Goal: Check status: Check status

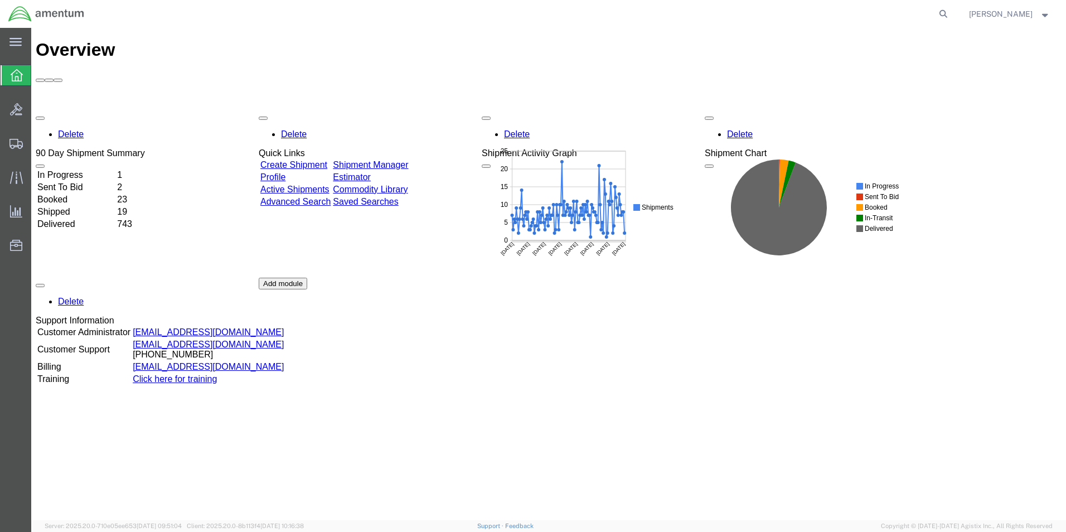
click at [110, 169] on td "In Progress" at bounding box center [76, 174] width 79 height 11
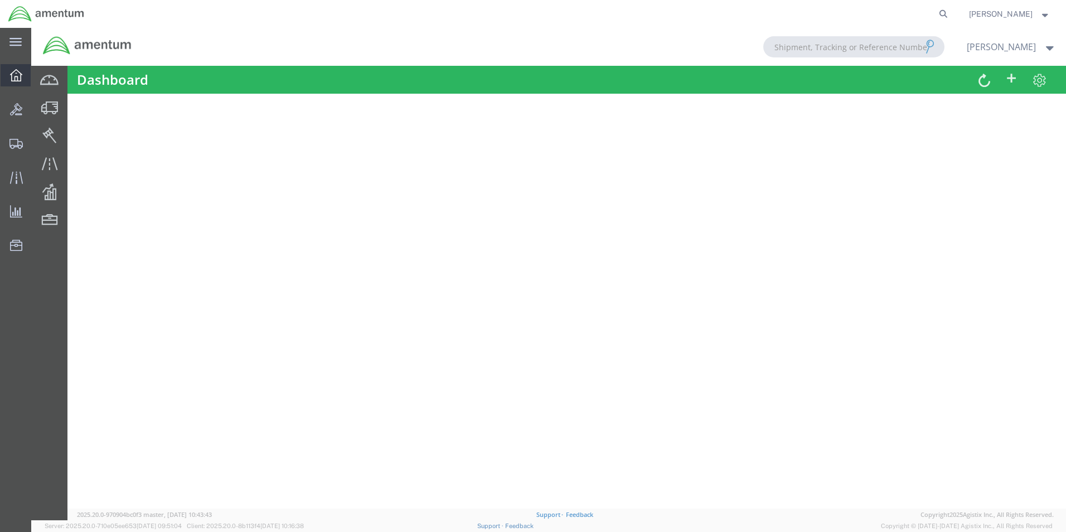
click at [15, 79] on icon at bounding box center [16, 75] width 12 height 12
click at [18, 41] on icon at bounding box center [15, 42] width 12 height 8
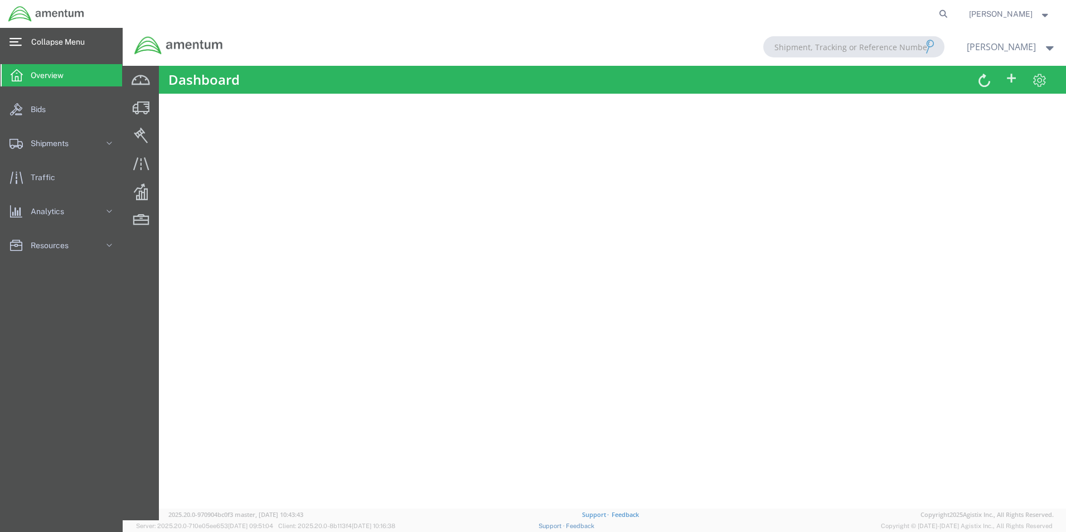
click at [45, 74] on span "Overview" at bounding box center [51, 75] width 41 height 22
click at [37, 148] on span "Shipments" at bounding box center [54, 143] width 46 height 22
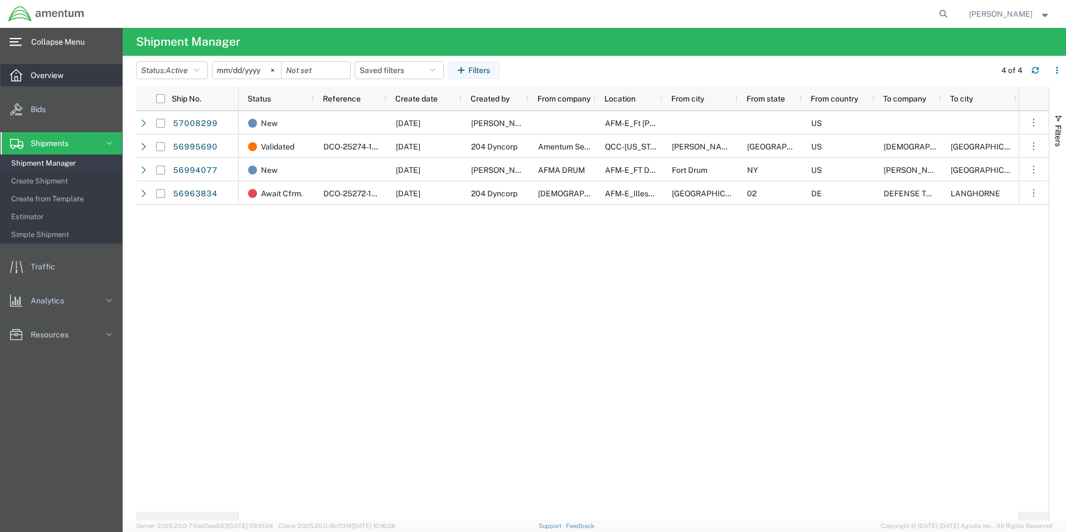
click at [26, 74] on div at bounding box center [16, 75] width 31 height 22
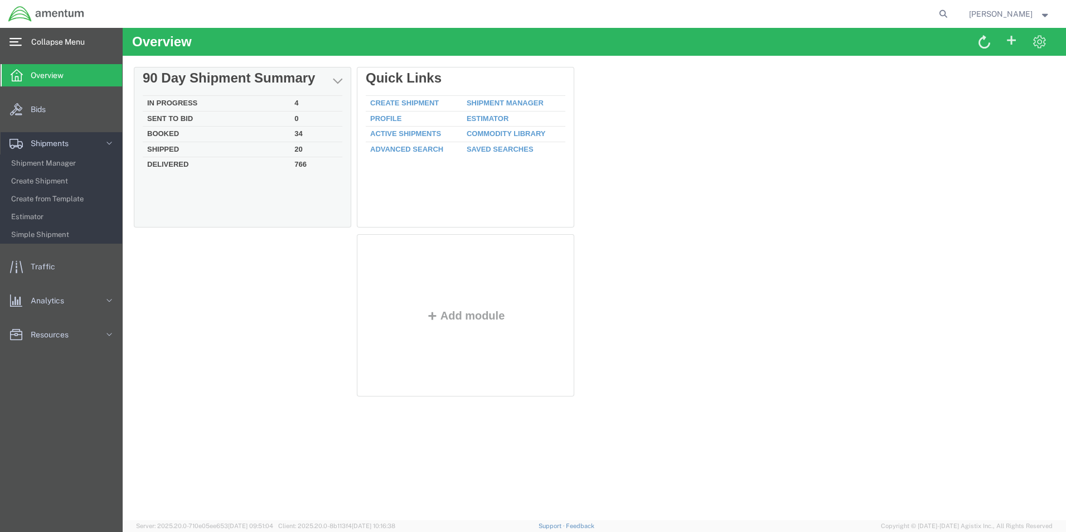
click at [200, 103] on td "In Progress" at bounding box center [216, 104] width 147 height 16
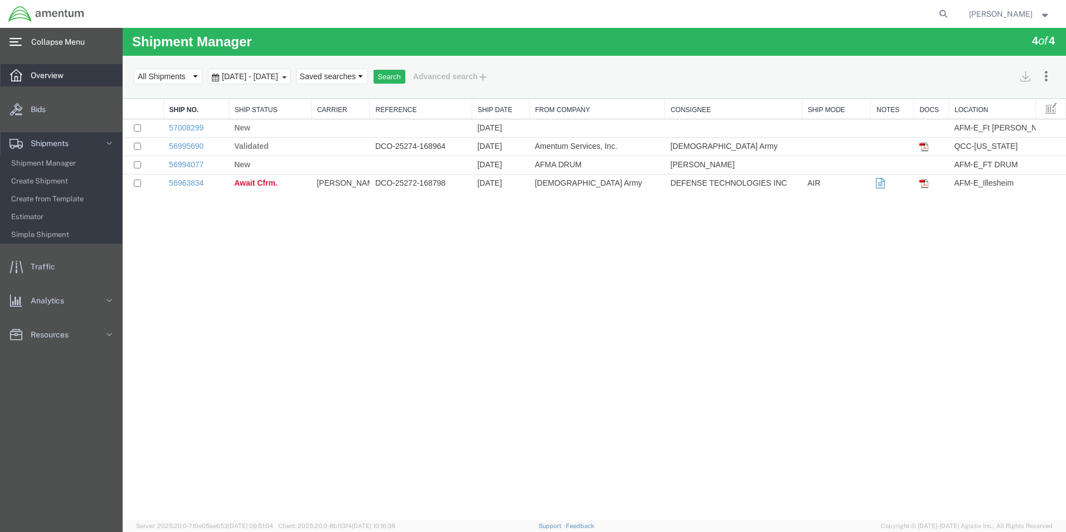
click at [40, 80] on span "Overview" at bounding box center [51, 75] width 41 height 22
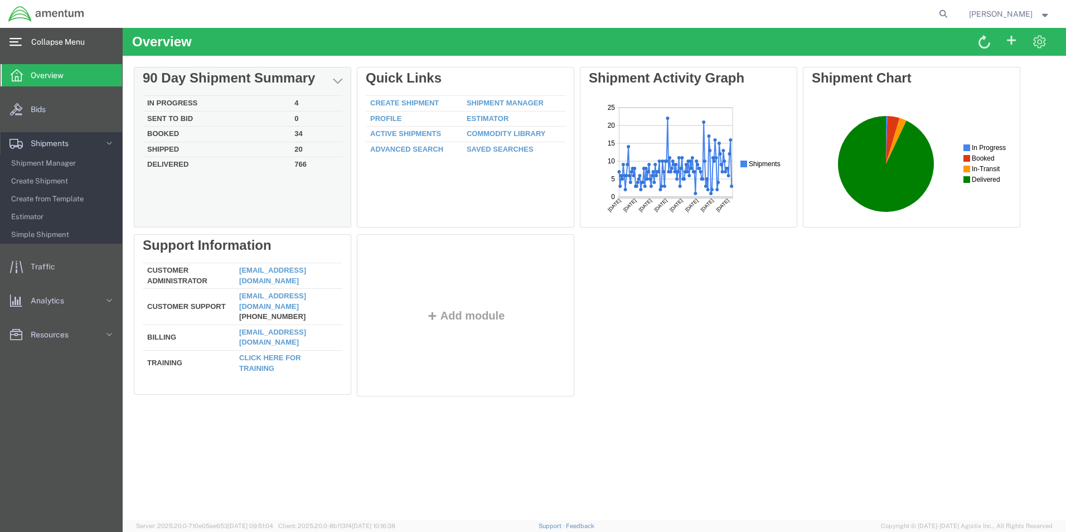
click at [184, 131] on td "Booked" at bounding box center [216, 135] width 147 height 16
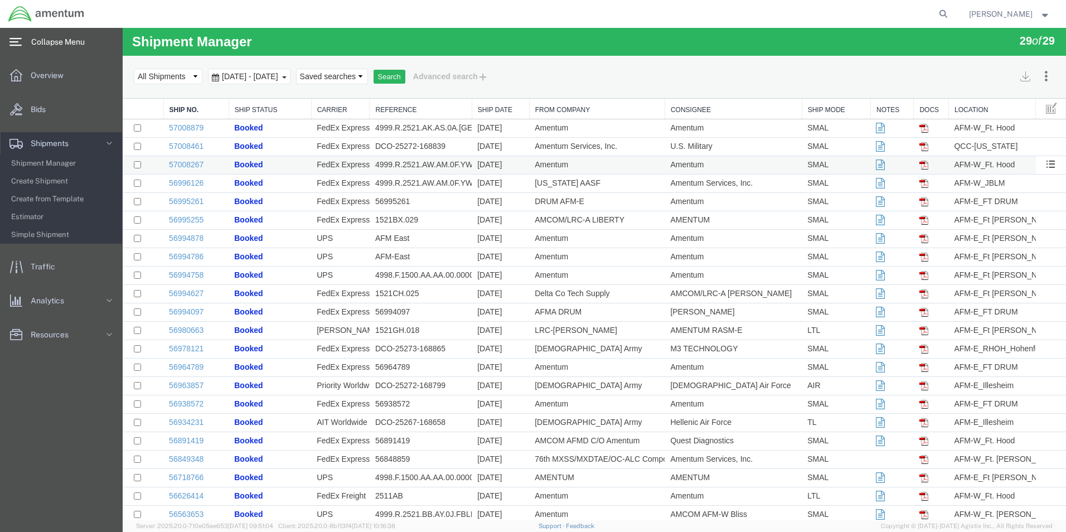
click at [393, 164] on td "4999.R.2521.AW.AM.0F.YWKM.00" at bounding box center [420, 165] width 102 height 18
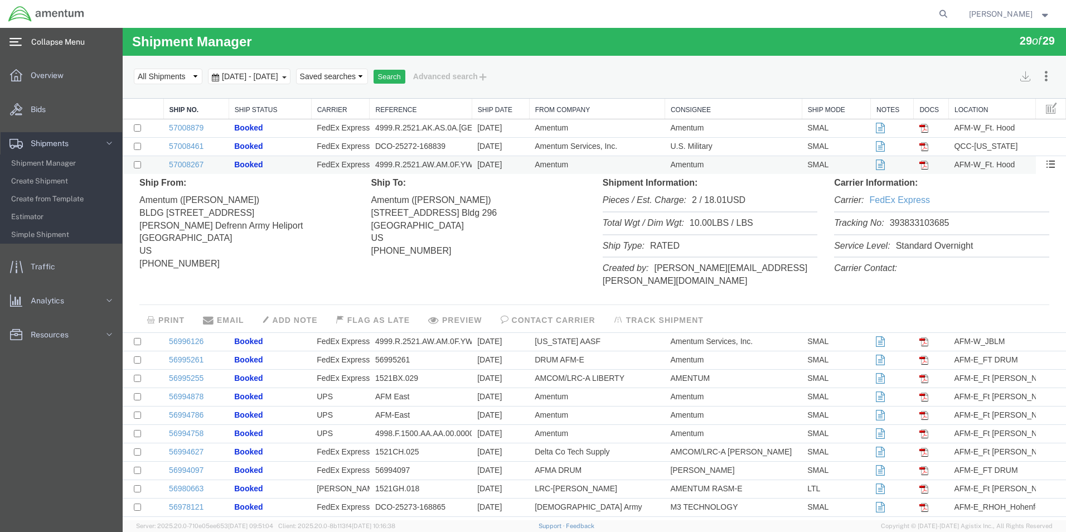
click at [428, 168] on td "4999.R.2521.AW.AM.0F.YWKM.00" at bounding box center [420, 165] width 102 height 18
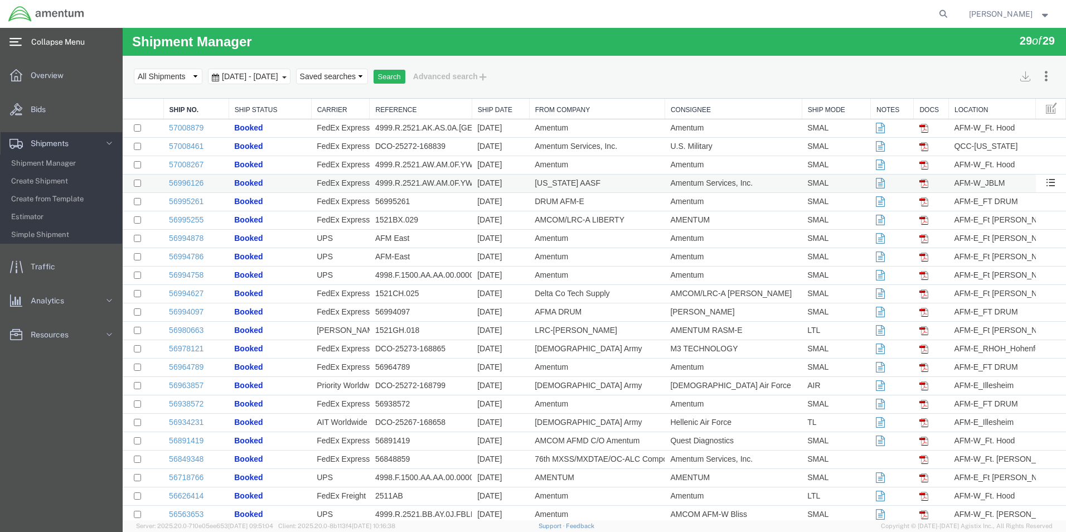
click at [414, 184] on td "4999.R.2521.AW.AM.0F.YWKM.00" at bounding box center [420, 183] width 102 height 18
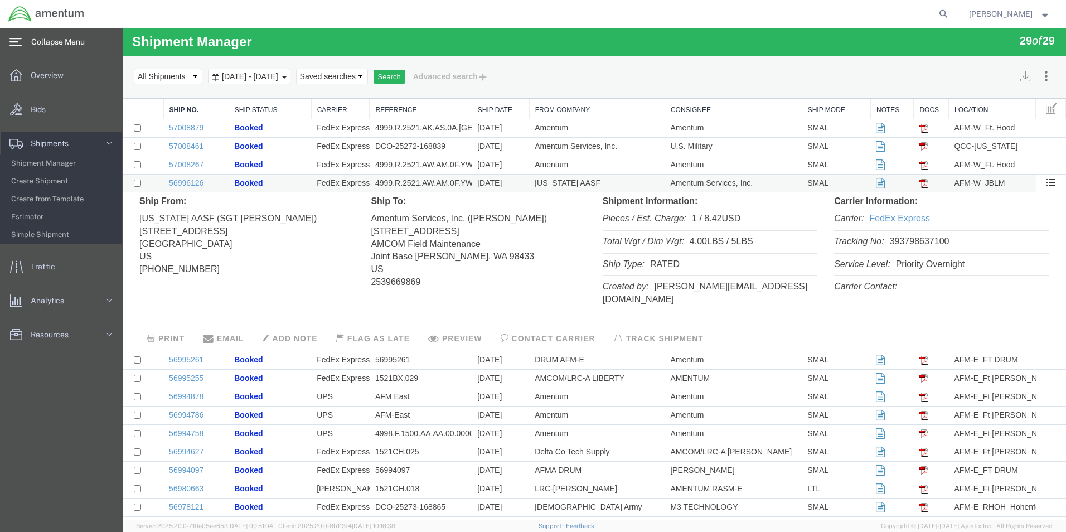
click at [407, 183] on td "4999.R.2521.AW.AM.0F.YWKM.00" at bounding box center [420, 183] width 102 height 18
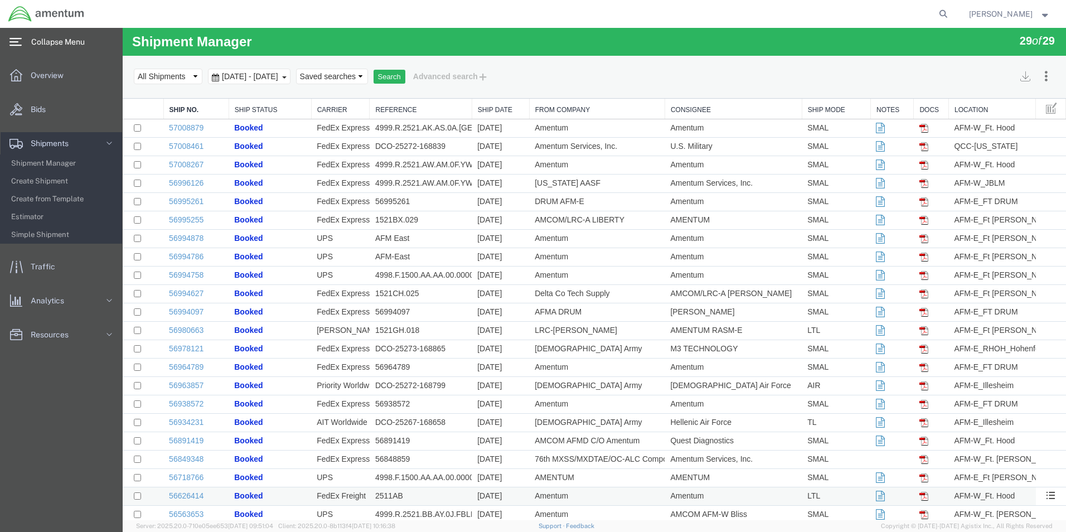
click at [396, 499] on td "2511AB" at bounding box center [420, 496] width 102 height 18
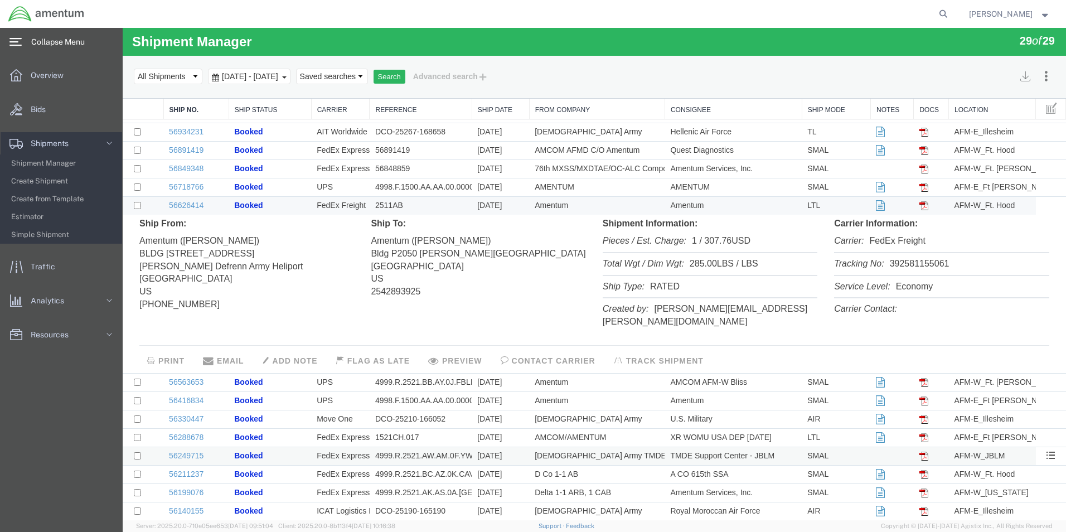
click at [451, 453] on td "4999.R.2521.AW.AM.0F.YWKM.00" at bounding box center [420, 456] width 102 height 18
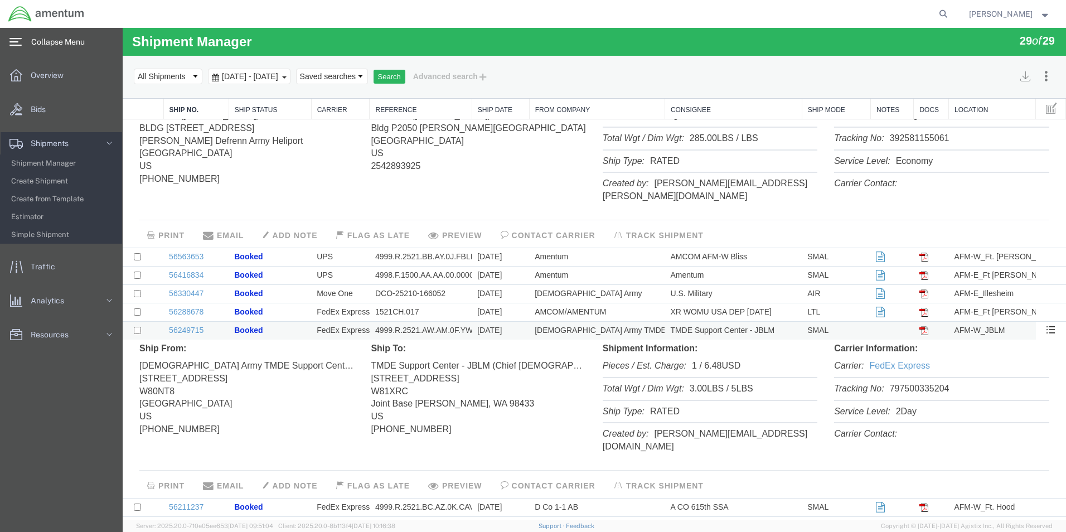
scroll to position [437, 0]
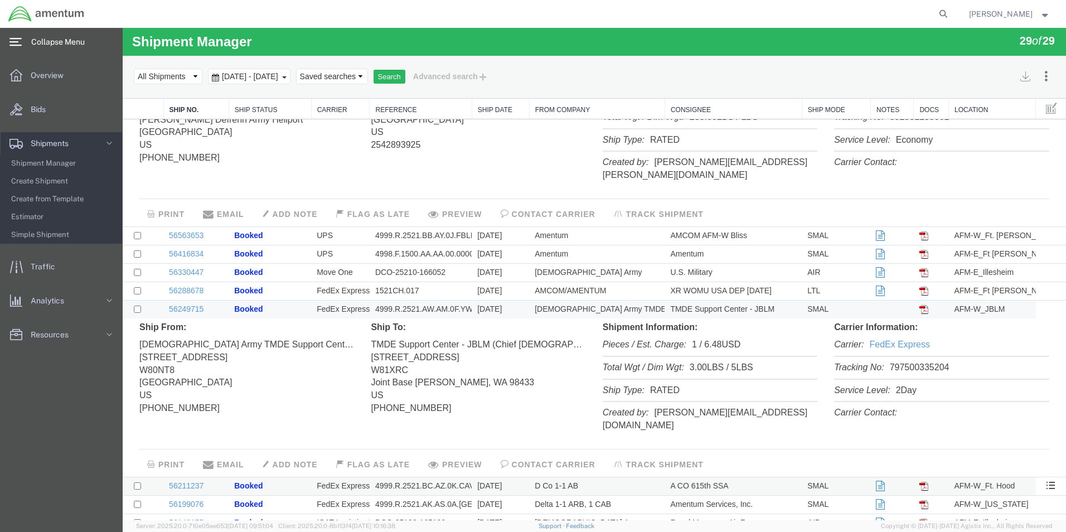
click at [463, 477] on td "4999.R.2521.BC.AZ.0K.CAVA.00" at bounding box center [420, 486] width 102 height 18
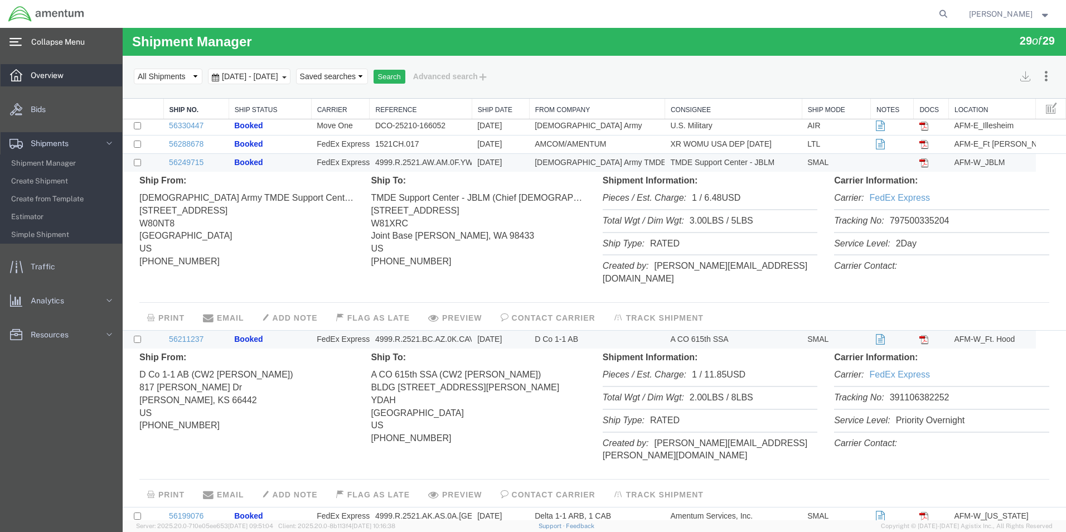
click at [39, 73] on span "Overview" at bounding box center [51, 75] width 41 height 22
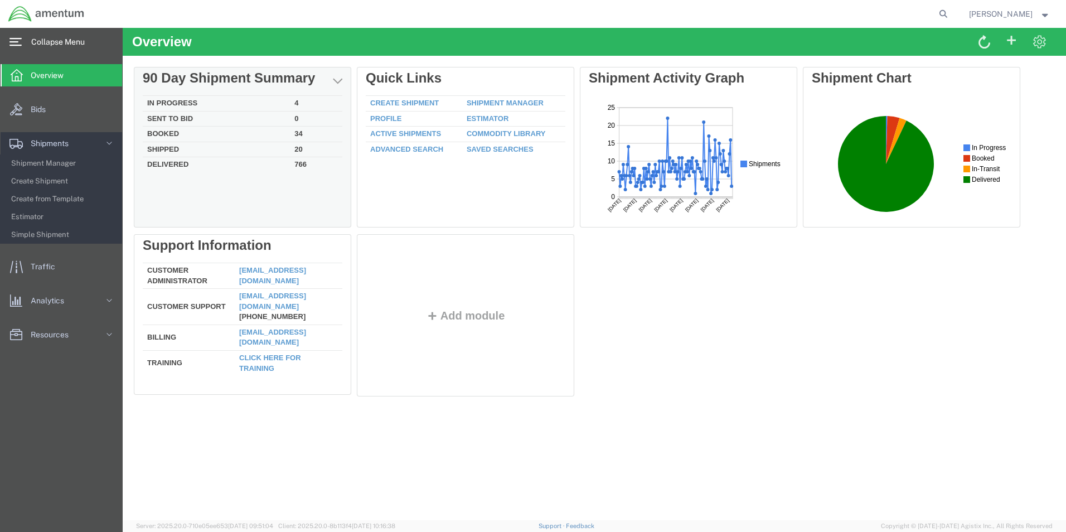
click at [216, 162] on td "Delivered" at bounding box center [216, 163] width 147 height 13
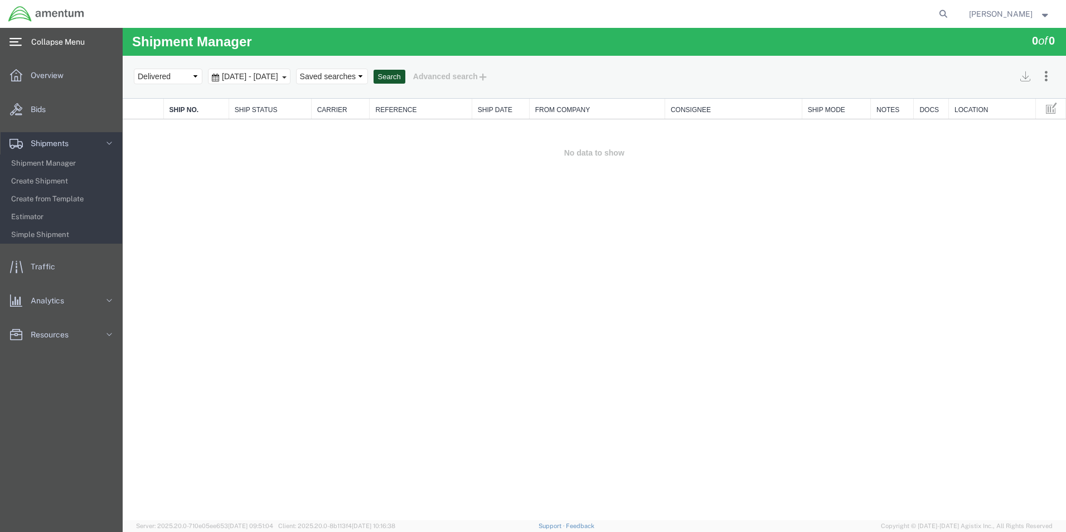
click at [405, 74] on button "Search" at bounding box center [389, 77] width 32 height 14
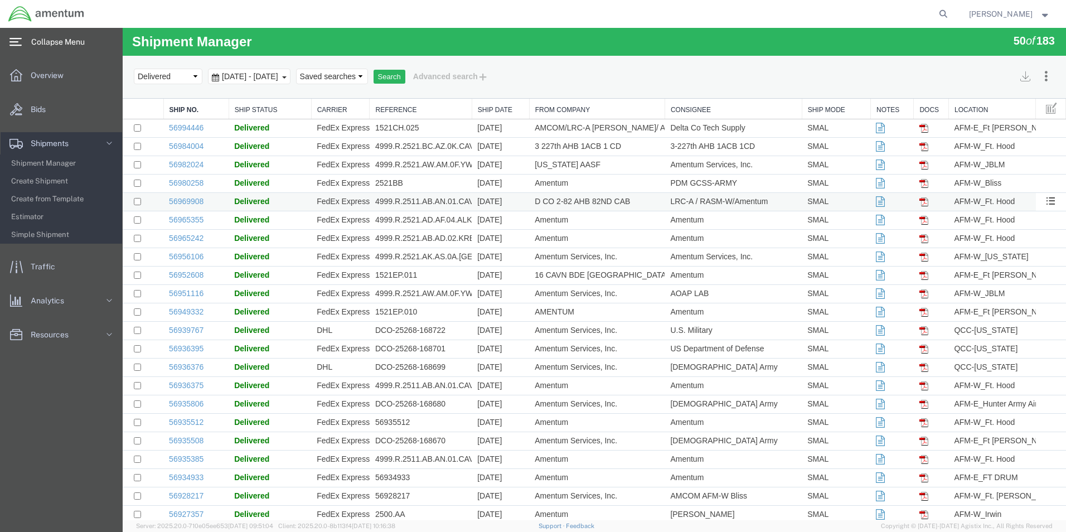
click at [502, 207] on td "[DATE]" at bounding box center [499, 202] width 57 height 18
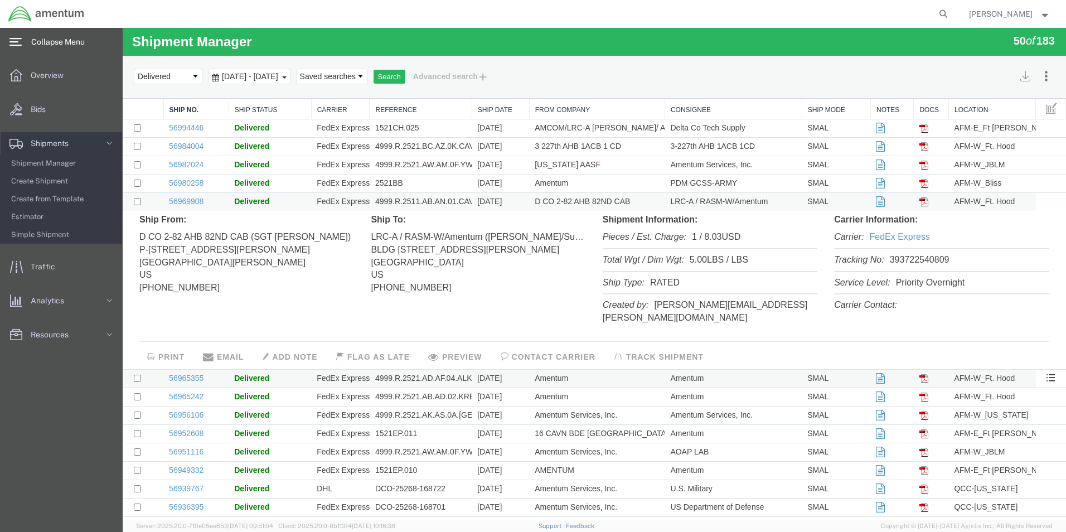
click at [466, 369] on td "4999.R.2521.AD.AF.04.ALKA.00" at bounding box center [420, 378] width 102 height 18
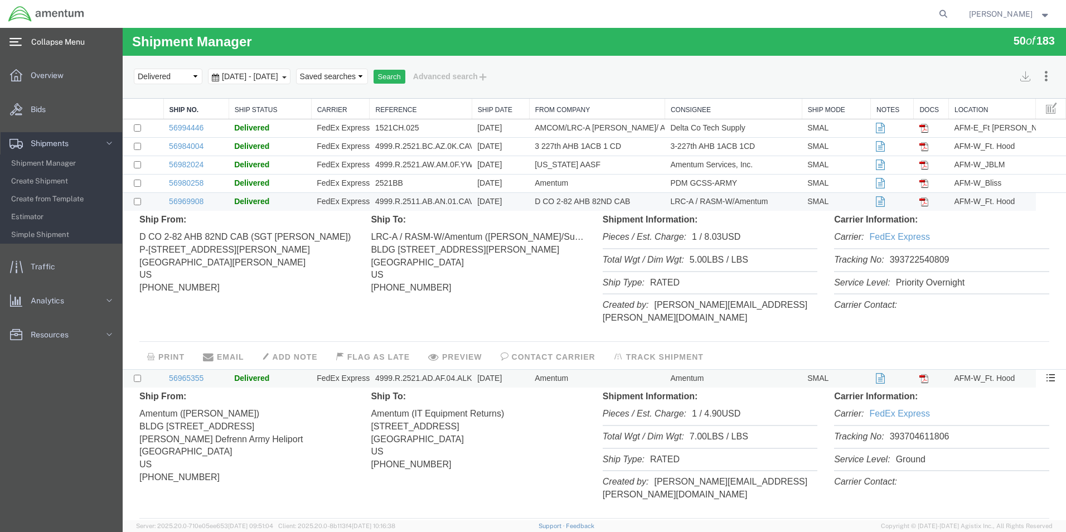
scroll to position [167, 0]
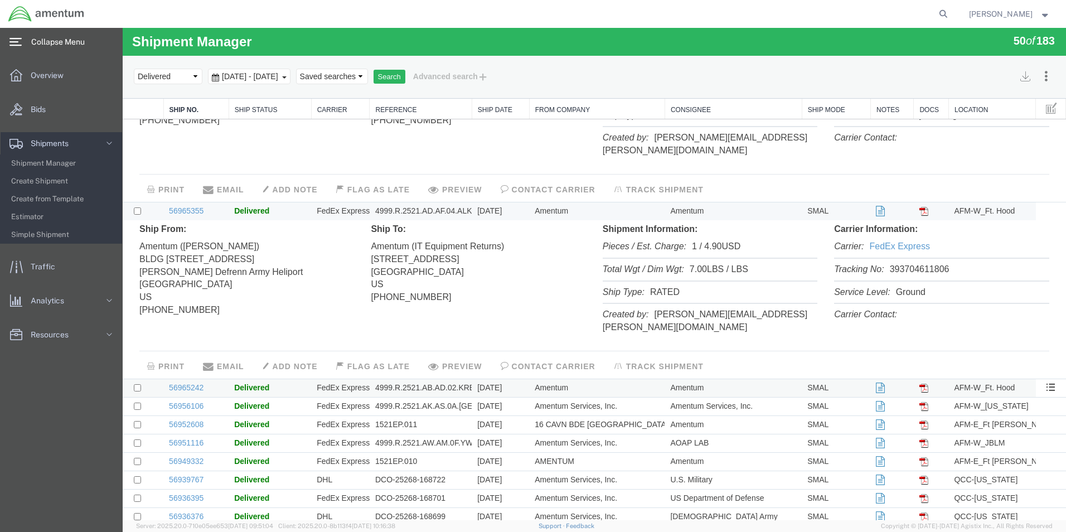
click at [495, 379] on td "[DATE]" at bounding box center [499, 388] width 57 height 18
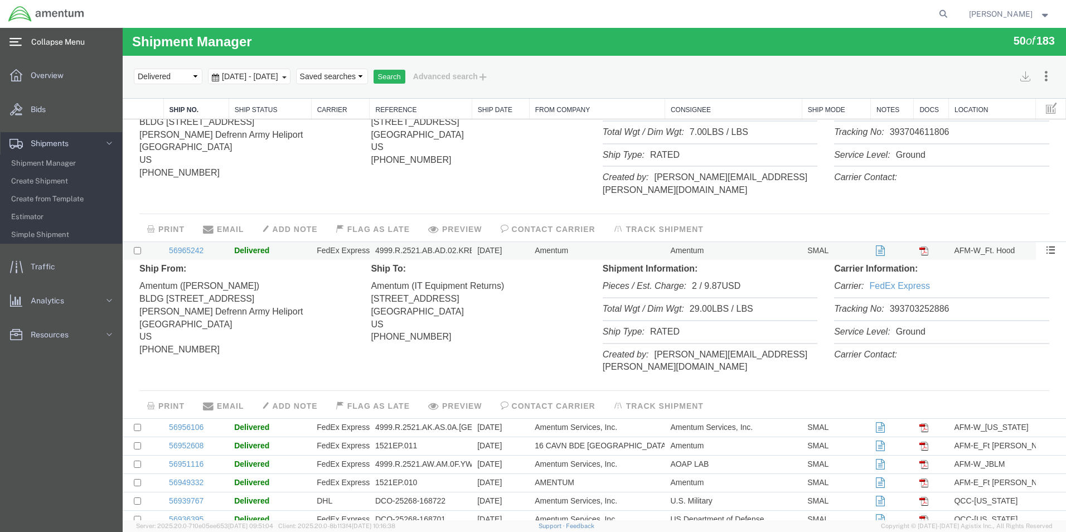
scroll to position [334, 0]
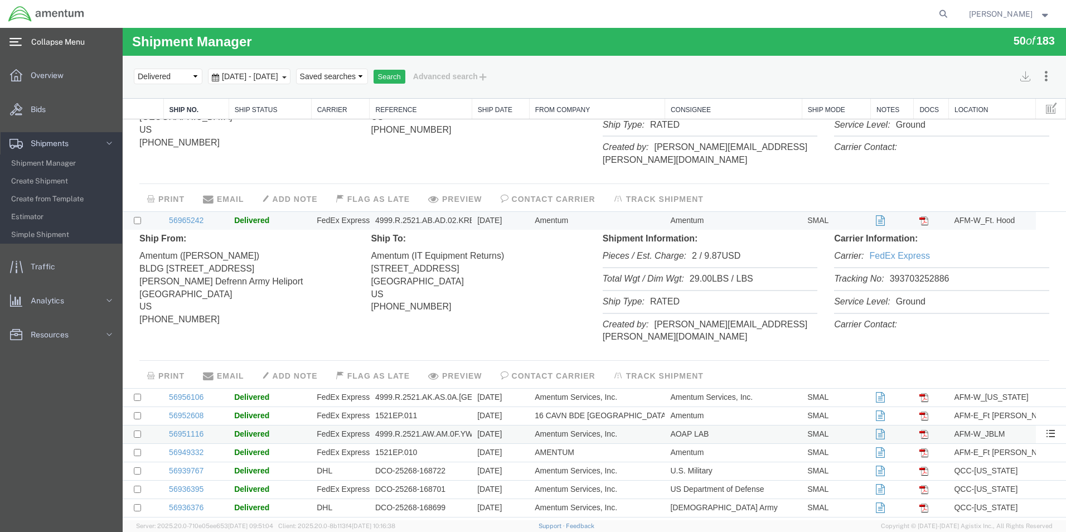
click at [474, 425] on td "[DATE]" at bounding box center [499, 434] width 57 height 18
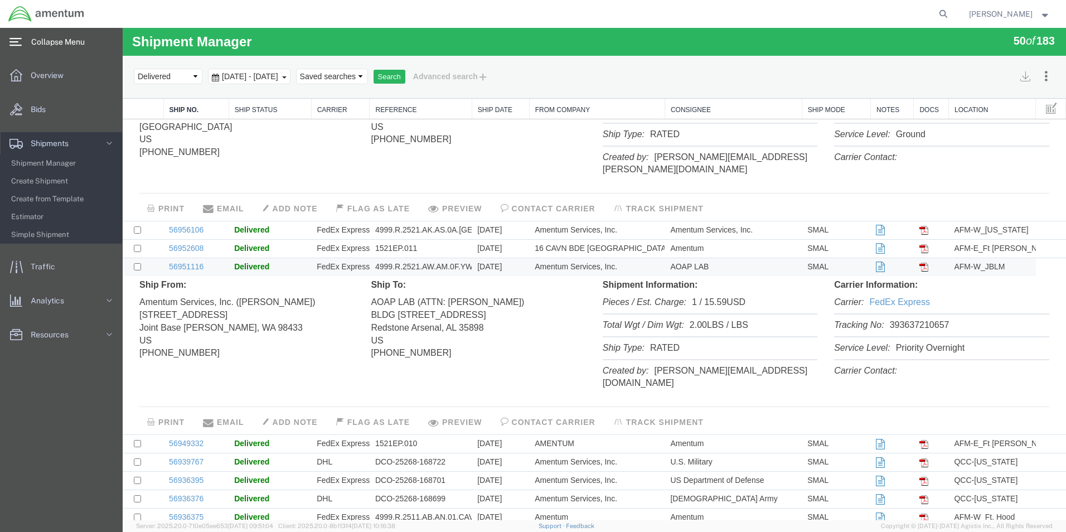
scroll to position [669, 0]
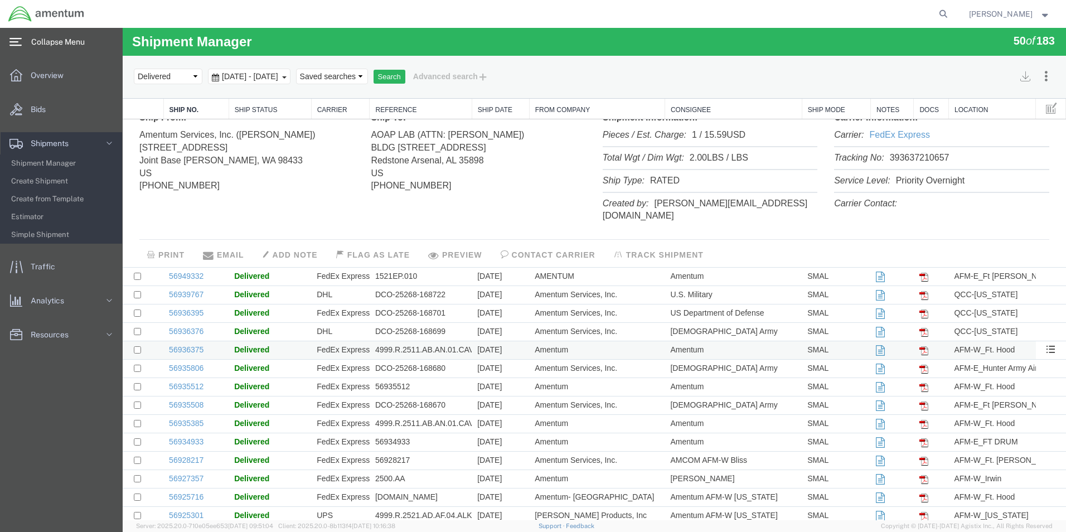
click at [473, 341] on td "[DATE]" at bounding box center [499, 350] width 57 height 18
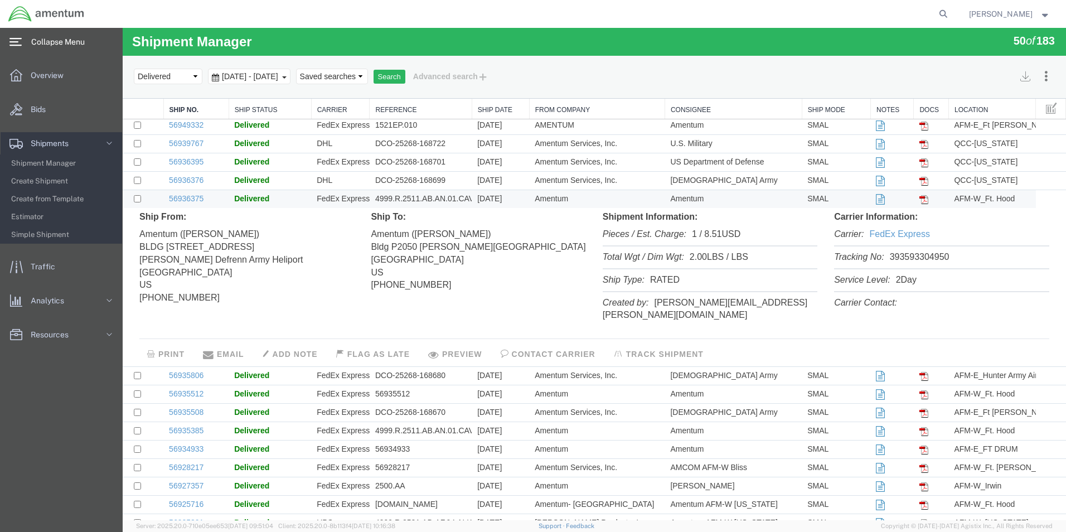
scroll to position [836, 0]
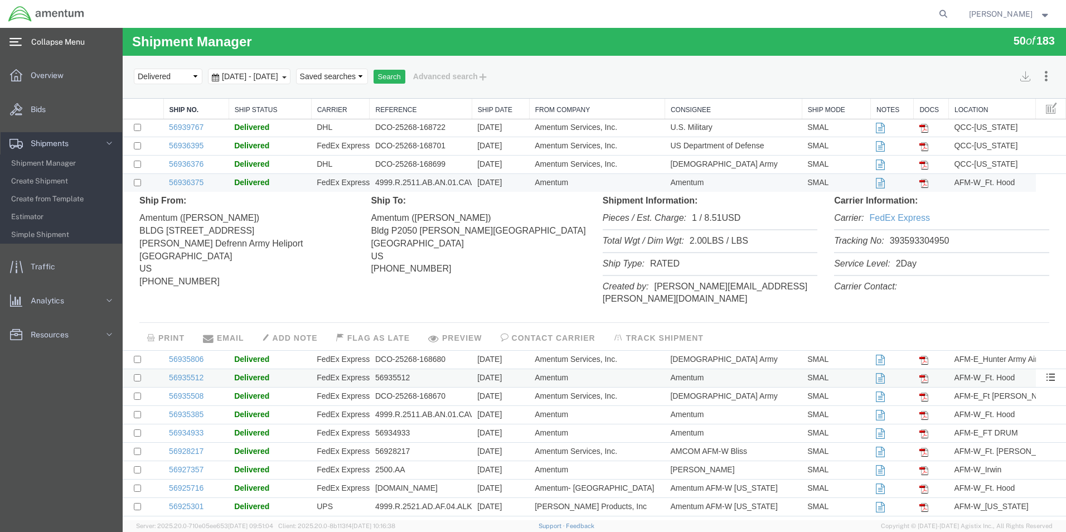
click at [505, 369] on td "[DATE]" at bounding box center [499, 378] width 57 height 18
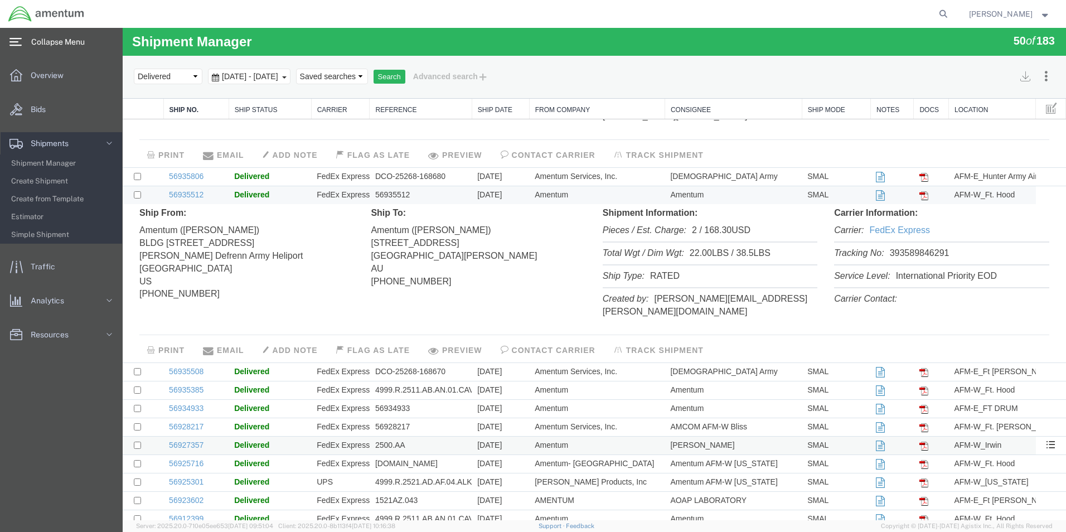
scroll to position [1003, 0]
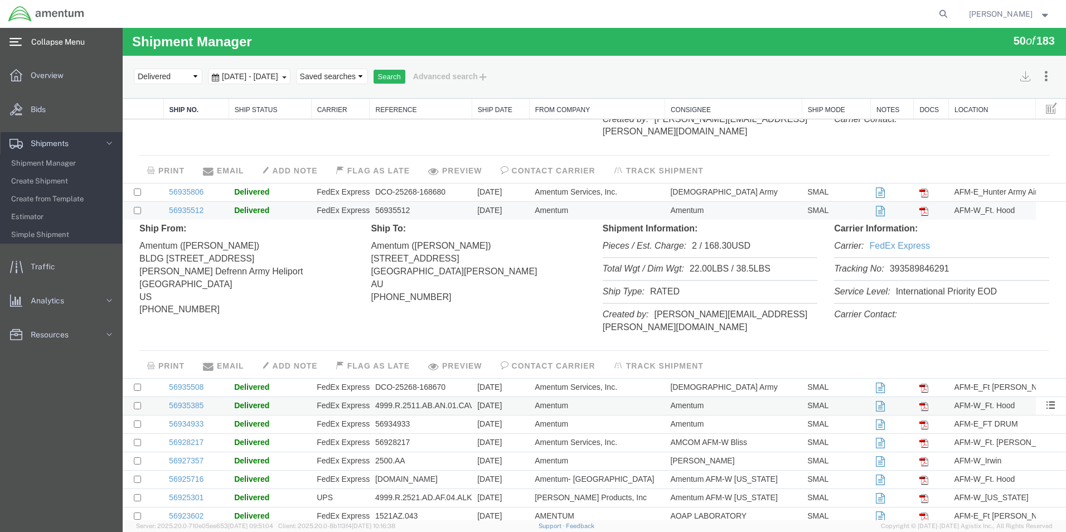
click at [493, 397] on td "[DATE]" at bounding box center [499, 406] width 57 height 18
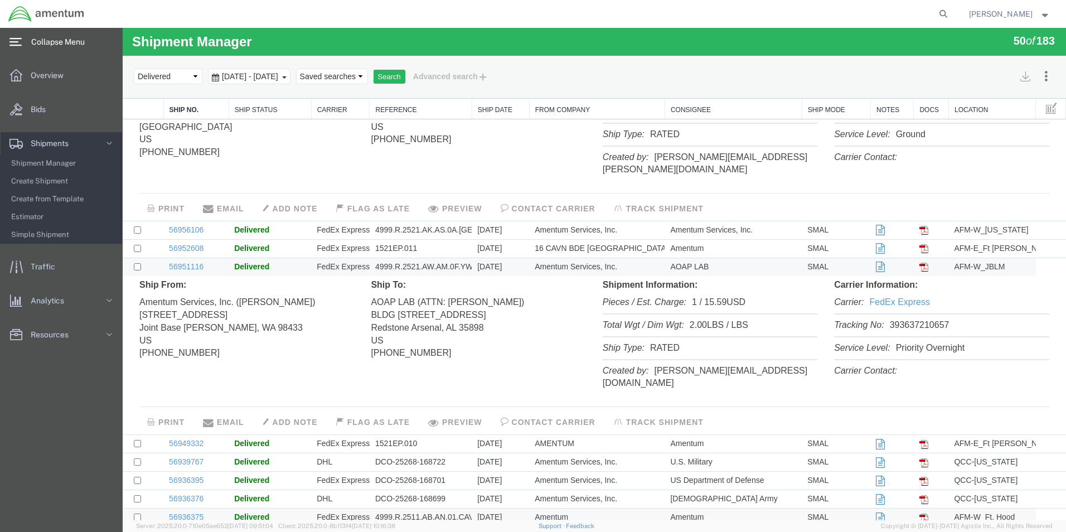
scroll to position [0, 0]
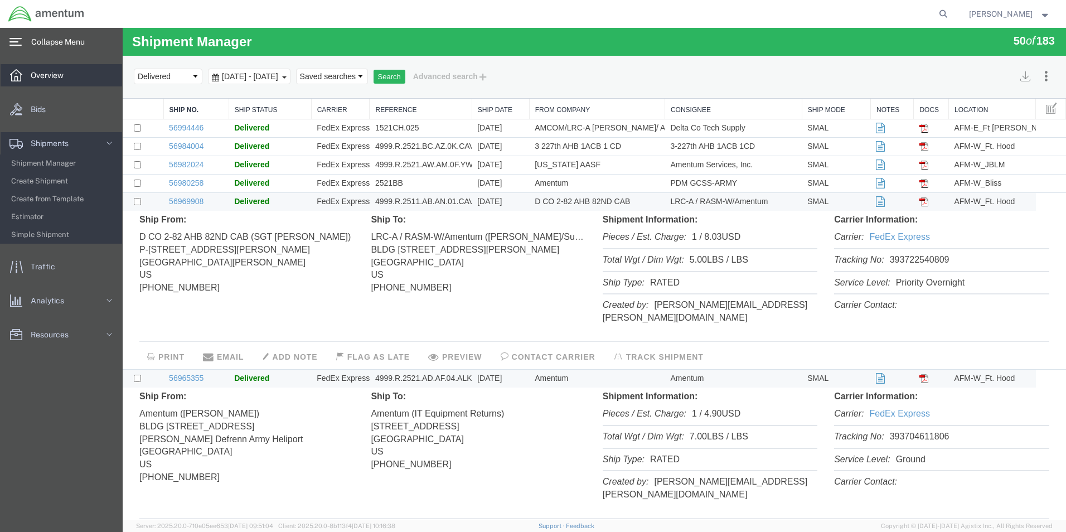
click at [33, 69] on span "Overview" at bounding box center [51, 75] width 41 height 22
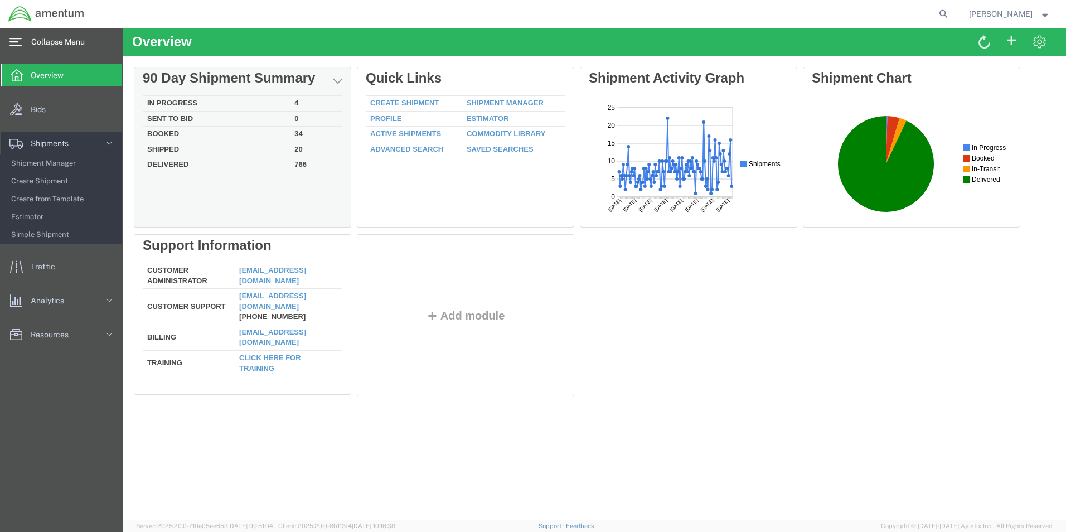
click at [212, 145] on td "Shipped" at bounding box center [216, 150] width 147 height 16
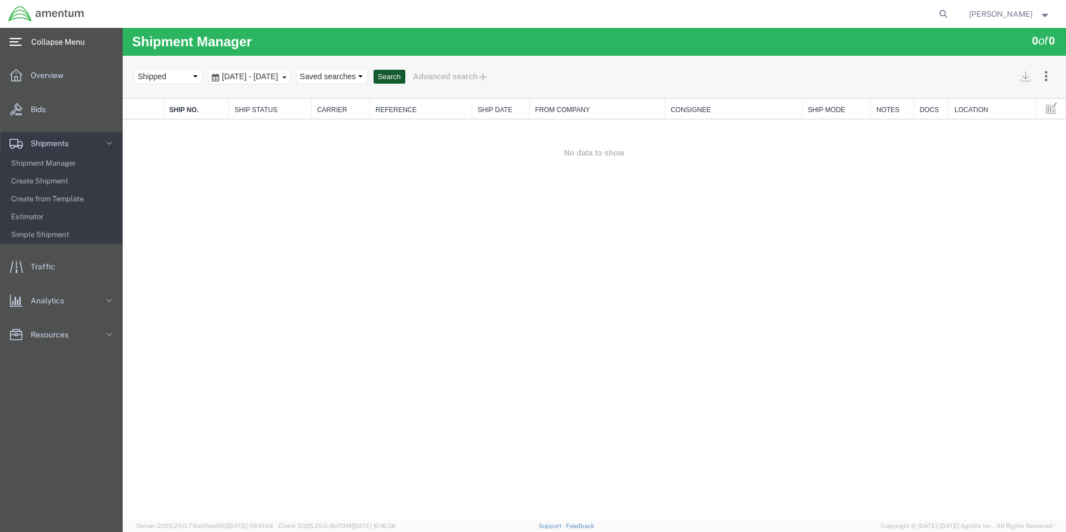
click at [405, 77] on button "Search" at bounding box center [389, 77] width 32 height 14
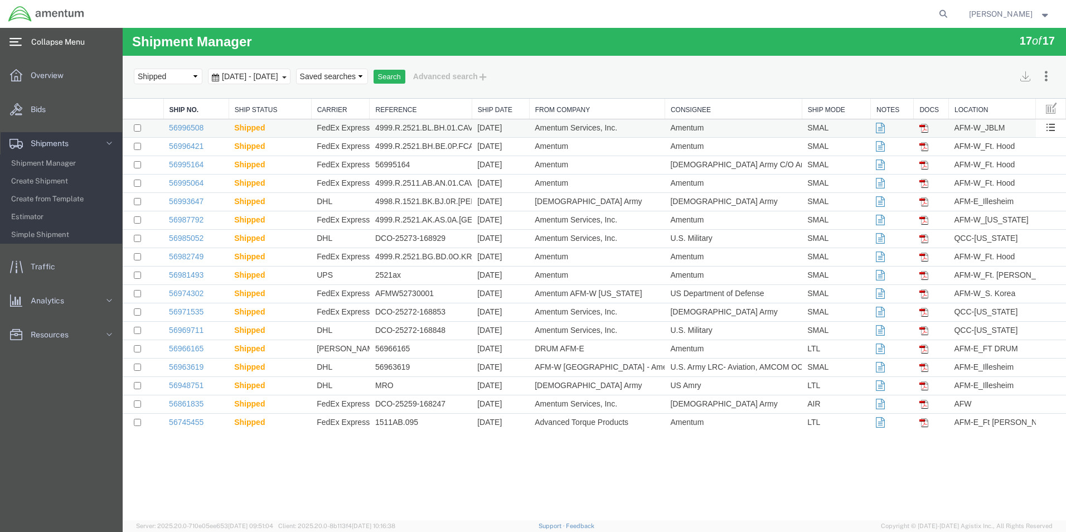
click at [458, 130] on td "4999.R.2521.BL.BH.01.CAVA.00" at bounding box center [420, 128] width 102 height 18
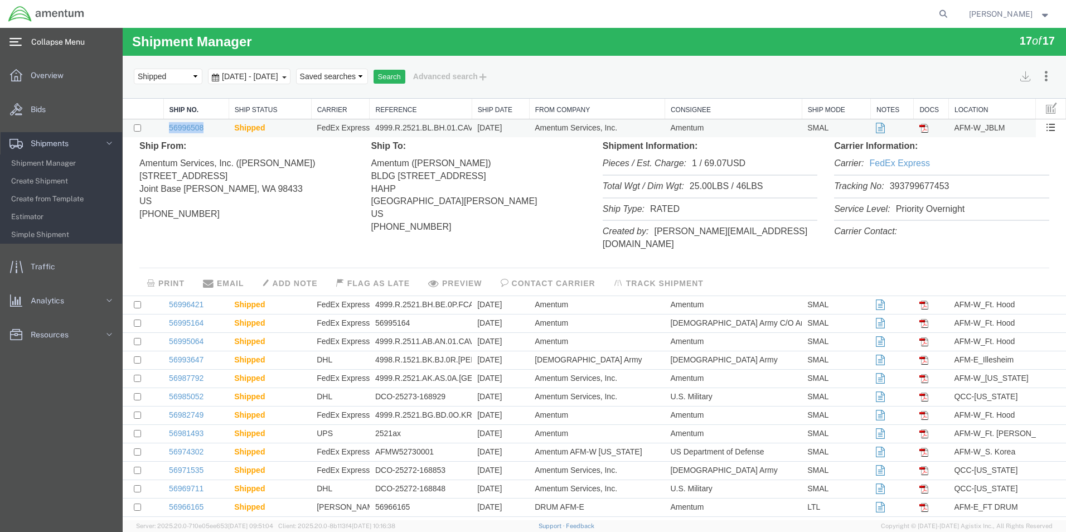
drag, startPoint x: 207, startPoint y: 126, endPoint x: 168, endPoint y: 132, distance: 40.0
click at [168, 132] on td "56996508" at bounding box center [195, 128] width 65 height 18
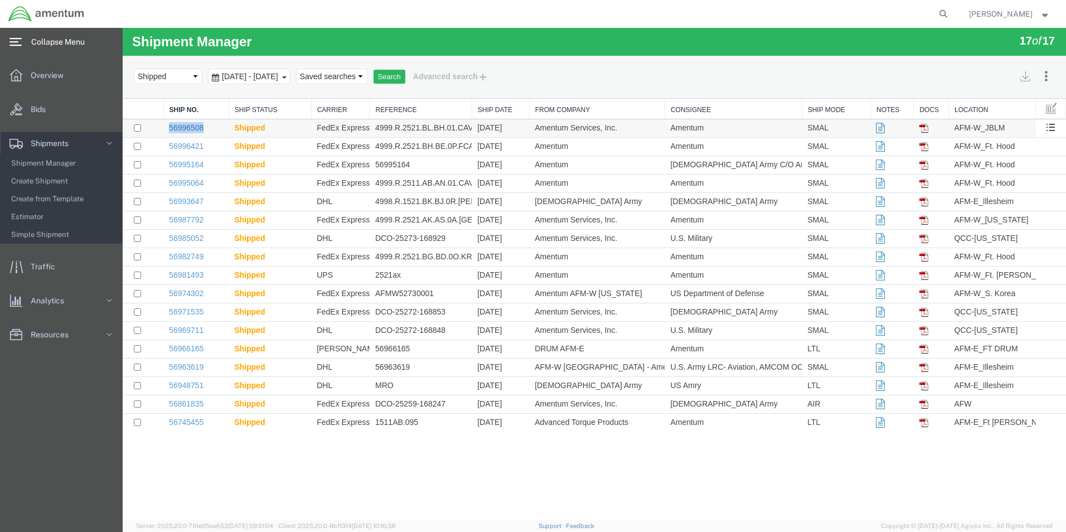
copy link "56996508"
click at [57, 79] on span "Overview" at bounding box center [51, 75] width 41 height 22
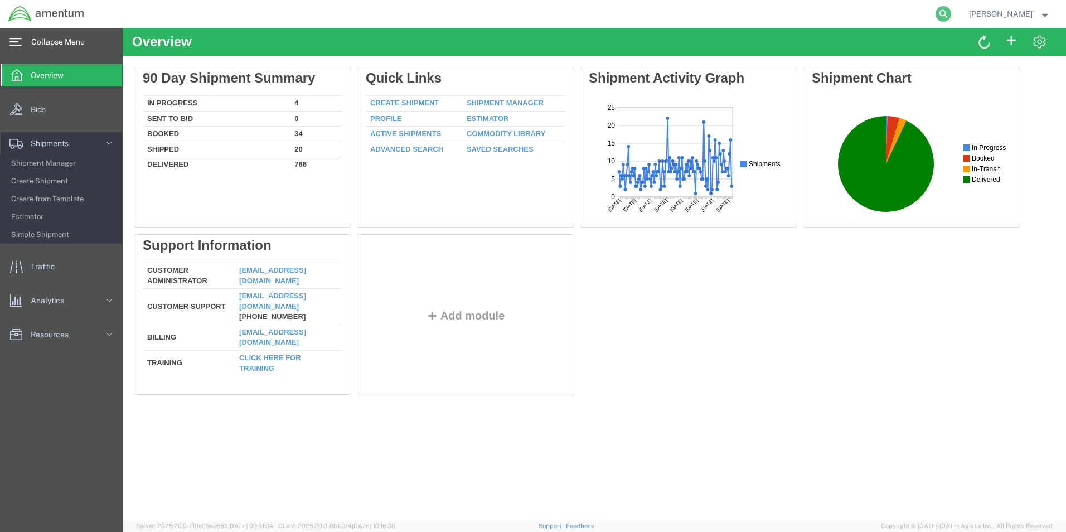
click at [951, 11] on icon at bounding box center [943, 14] width 16 height 16
click at [728, 11] on input "search" at bounding box center [765, 14] width 339 height 27
paste input "56996508"
type input "56996508"
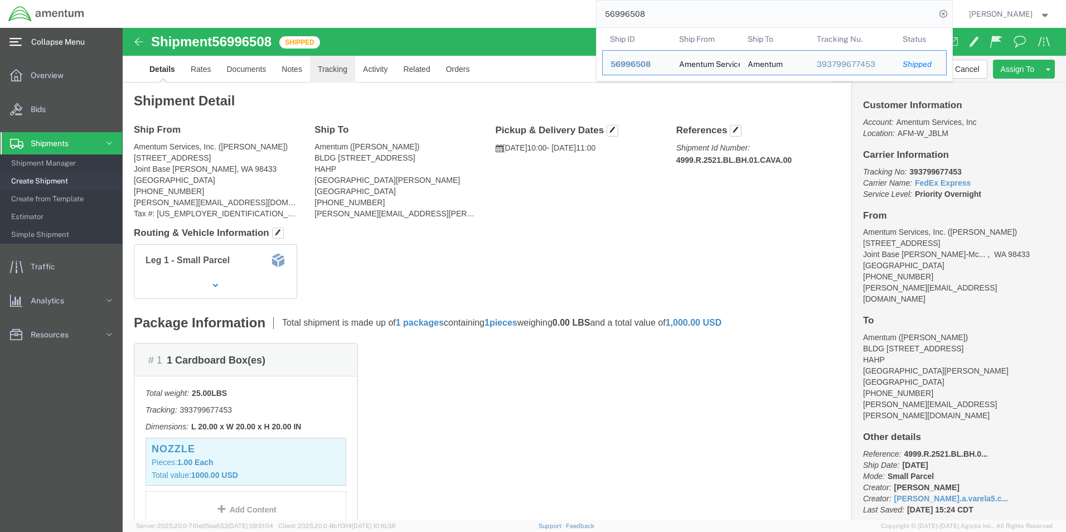
drag, startPoint x: 205, startPoint y: 38, endPoint x: 315, endPoint y: 231, distance: 222.2
click link "Tracking"
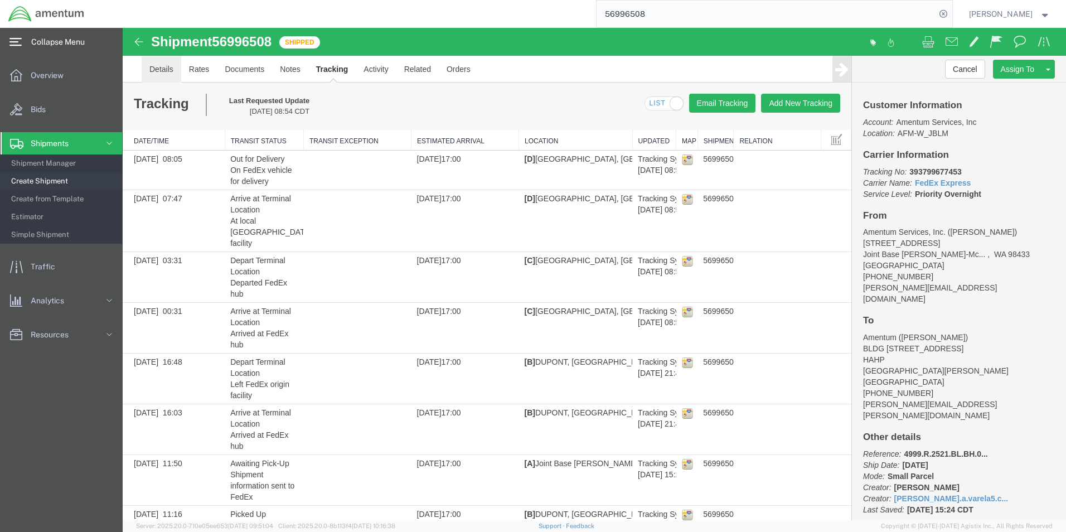
drag, startPoint x: 166, startPoint y: 70, endPoint x: 188, endPoint y: 80, distance: 24.2
click at [166, 70] on link "Details" at bounding box center [162, 69] width 40 height 27
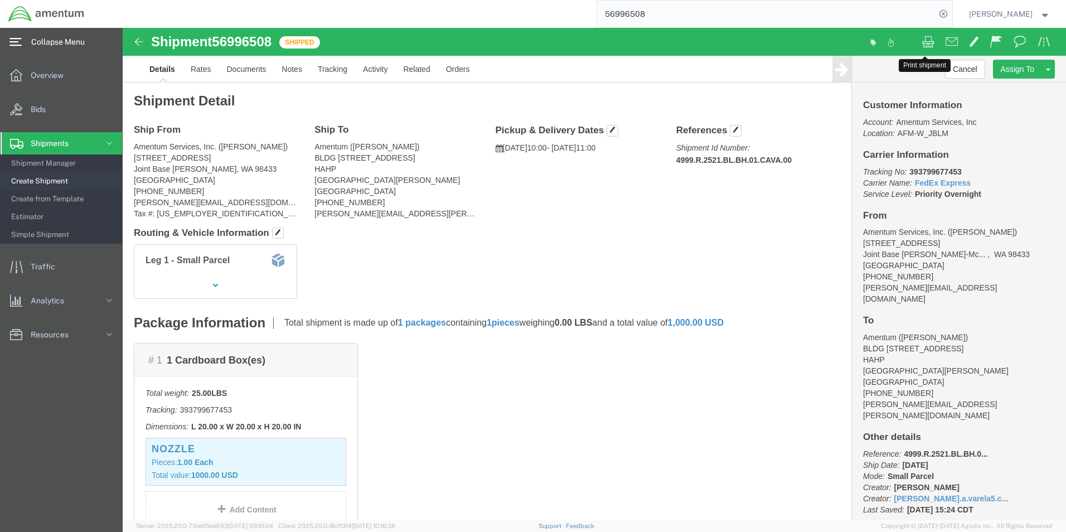
click span
drag, startPoint x: 208, startPoint y: 45, endPoint x: 342, endPoint y: 86, distance: 139.8
click link "Tracking"
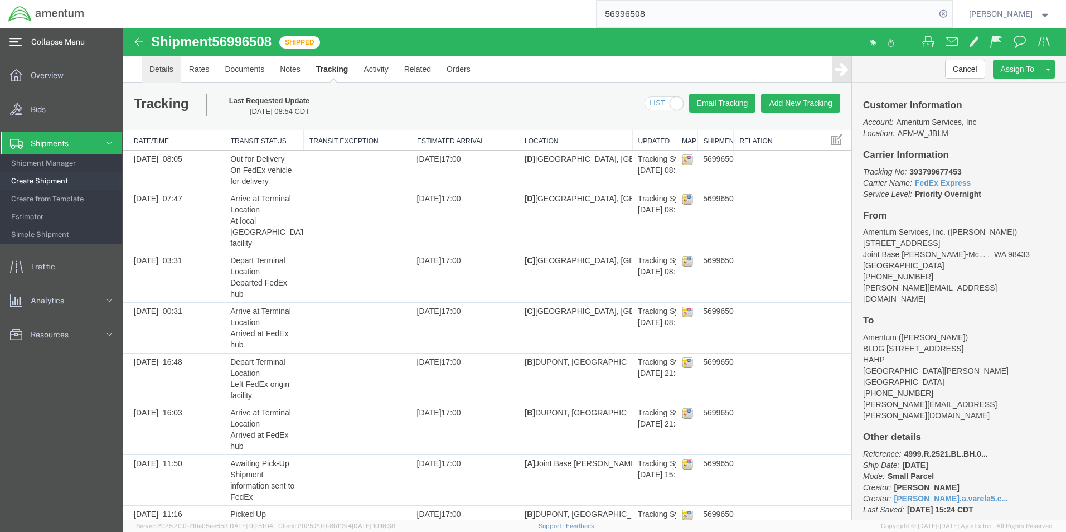
click at [168, 66] on link "Details" at bounding box center [162, 69] width 40 height 27
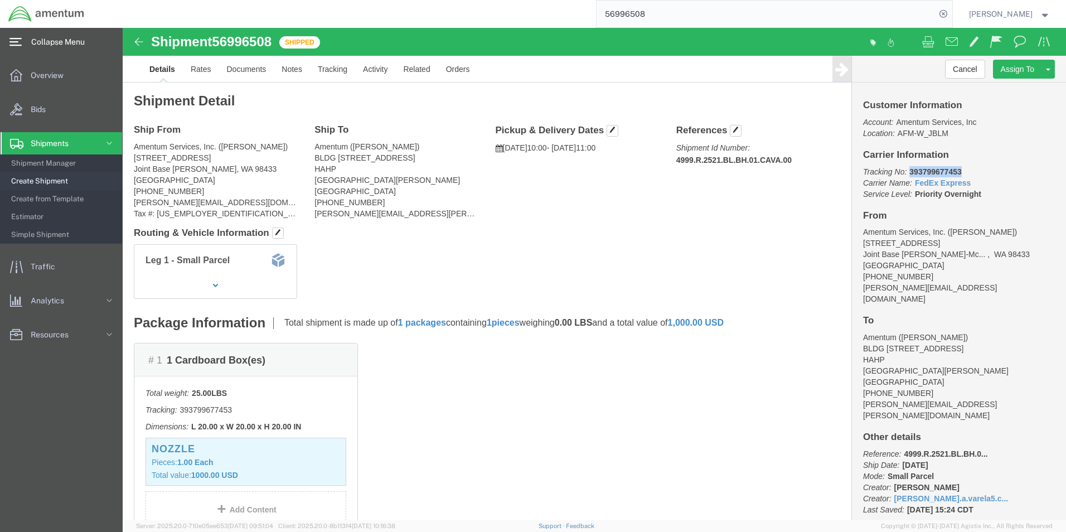
drag, startPoint x: 961, startPoint y: 167, endPoint x: 780, endPoint y: 148, distance: 182.6
click p "Tracking No: 393799677453 Carrier Name: FedEx Express FedEx Express Service Lev…"
copy b "393799677453"
